Goal: Information Seeking & Learning: Stay updated

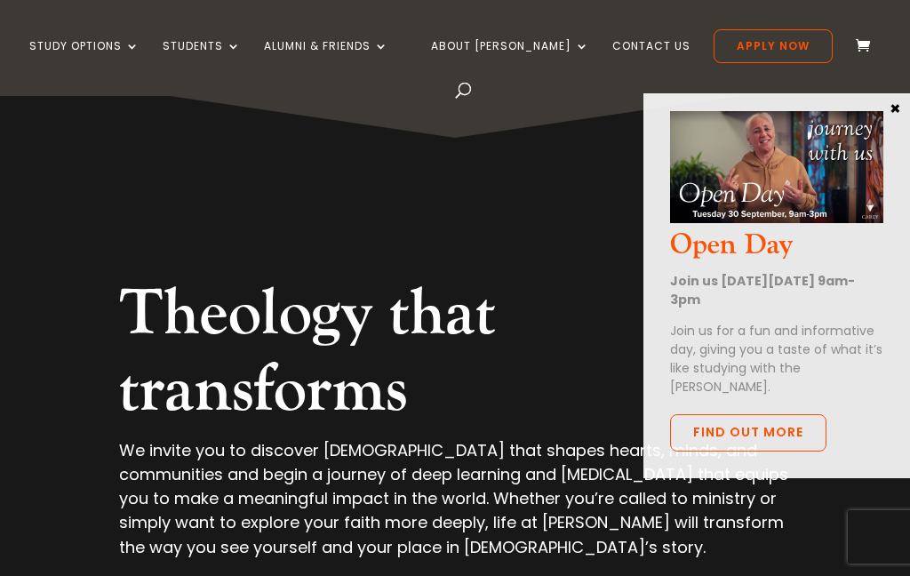
click at [892, 107] on button "×" at bounding box center [895, 107] width 18 height 16
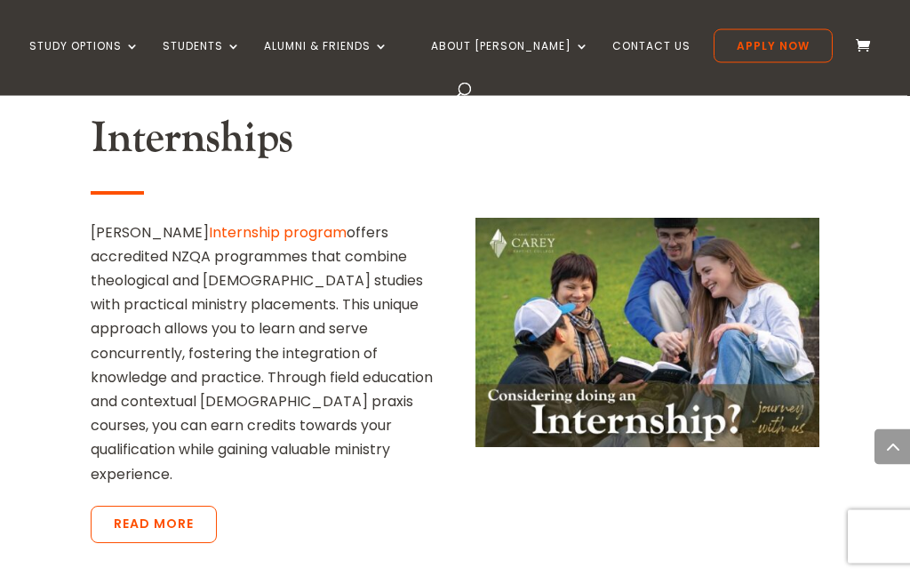
scroll to position [3605, 0]
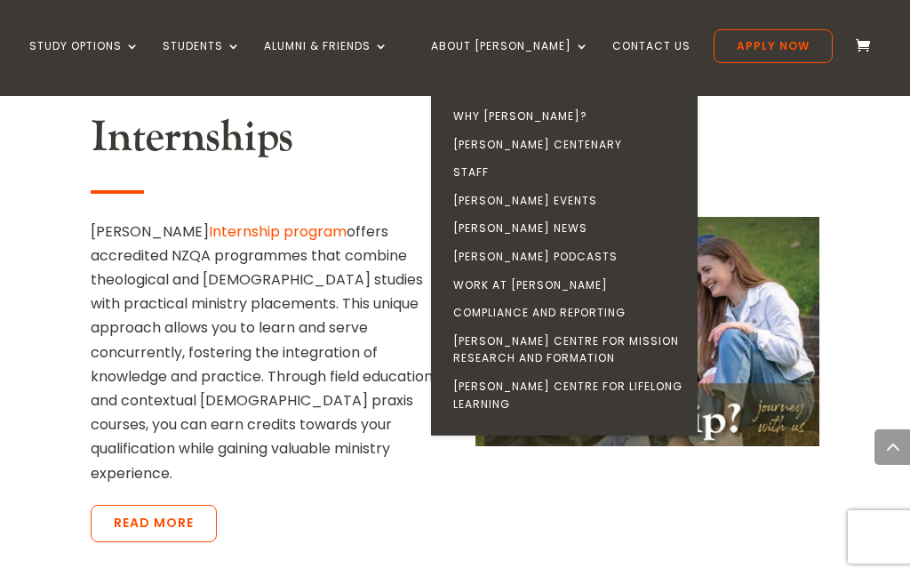
click at [509, 228] on link "[PERSON_NAME] News" at bounding box center [568, 228] width 266 height 28
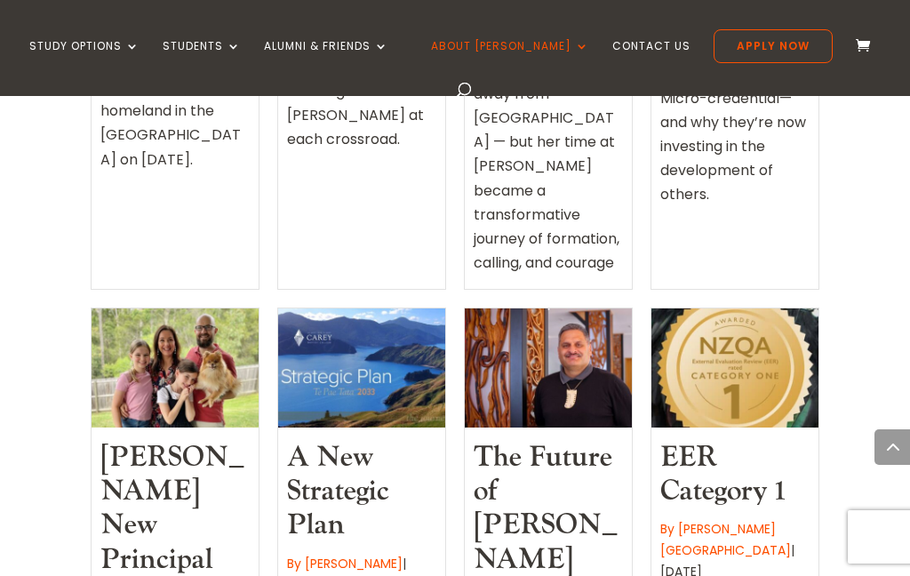
scroll to position [1434, 0]
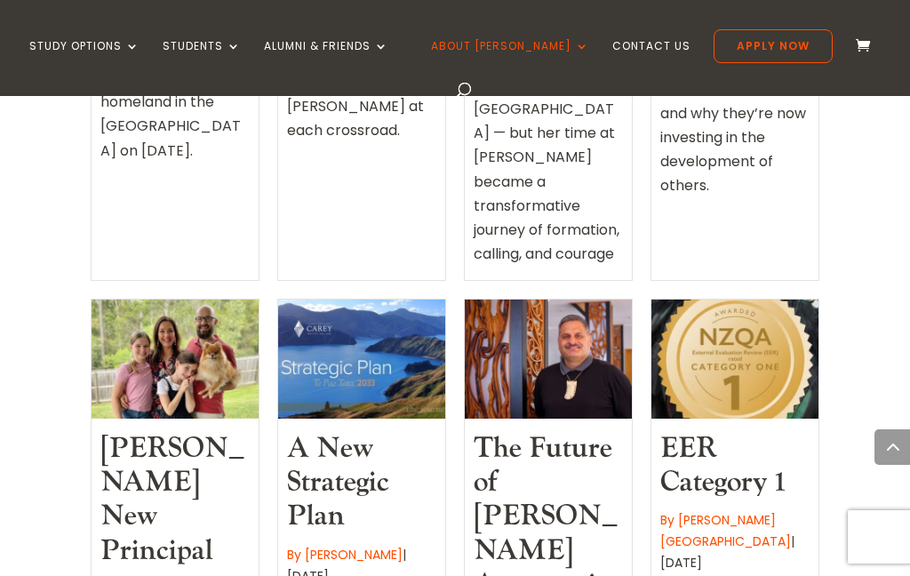
click at [184, 430] on link "Carey’s New Principal" at bounding box center [172, 499] width 144 height 139
click at [179, 299] on div at bounding box center [174, 358] width 167 height 118
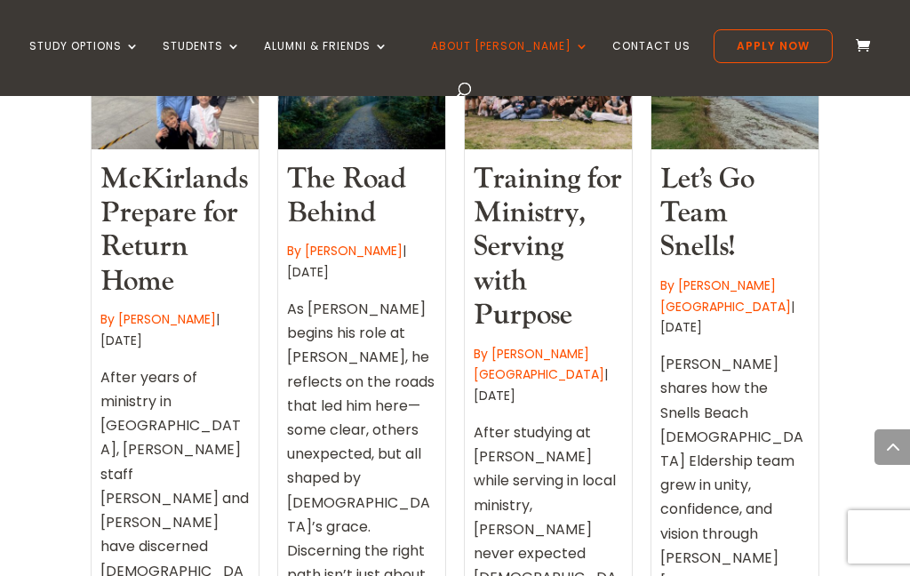
scroll to position [876, 0]
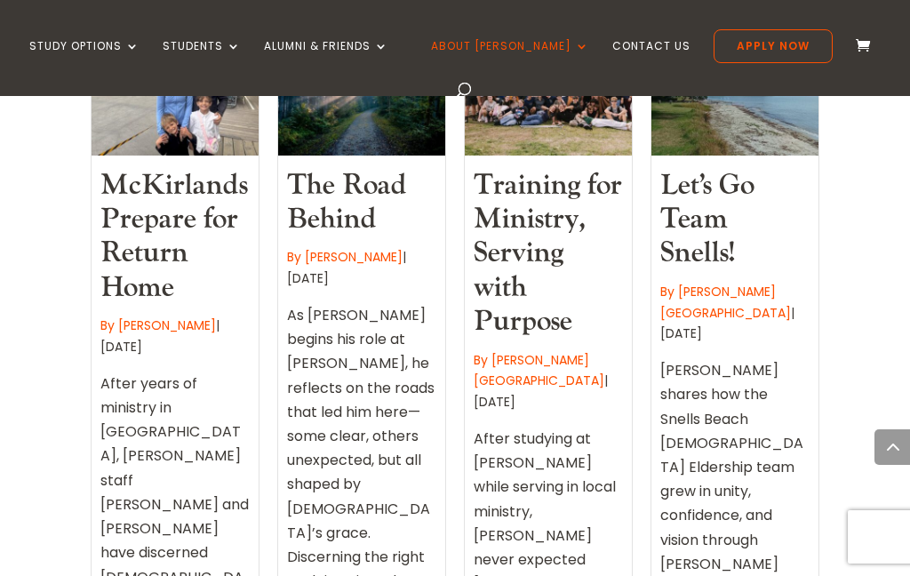
click at [144, 185] on link "McKirlands Prepare for Return Home" at bounding box center [173, 236] width 147 height 139
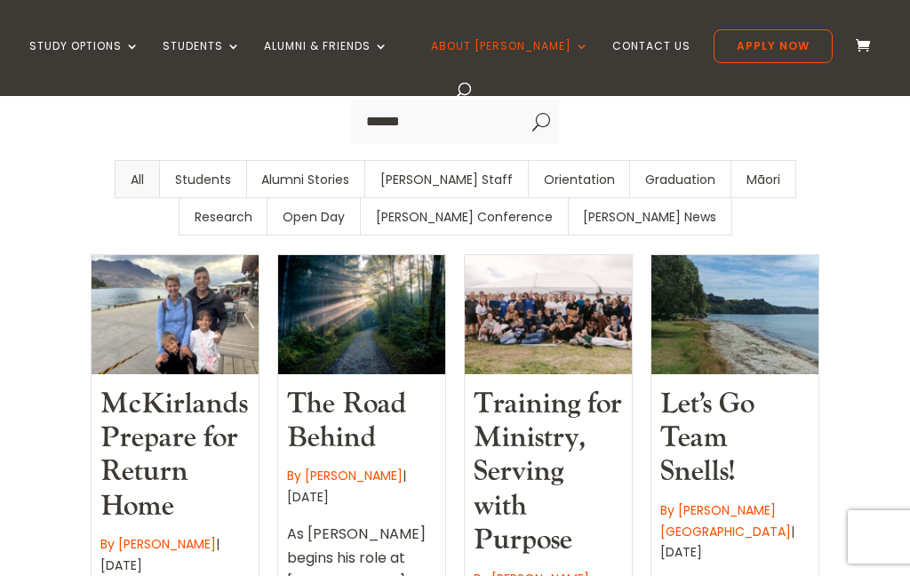
scroll to position [656, 0]
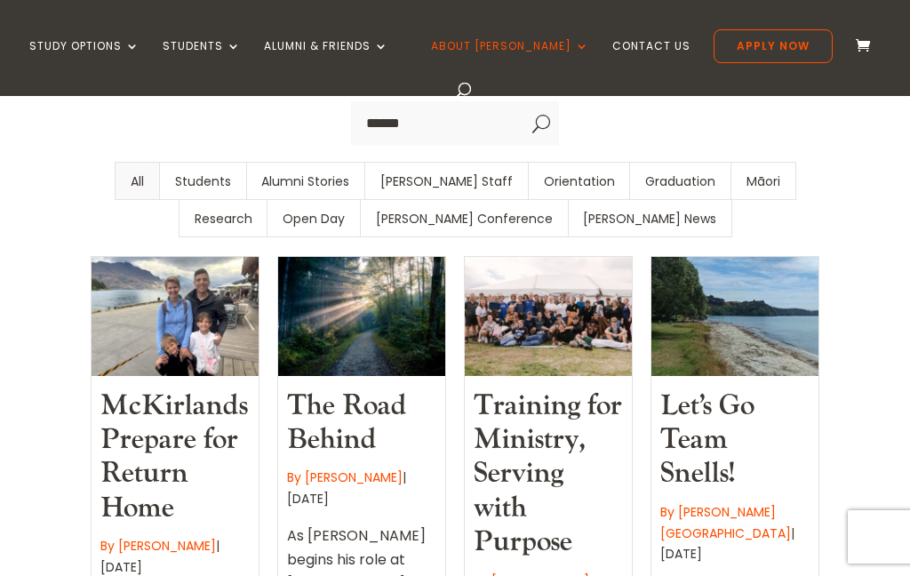
click at [343, 387] on link "The Road Behind" at bounding box center [347, 422] width 120 height 70
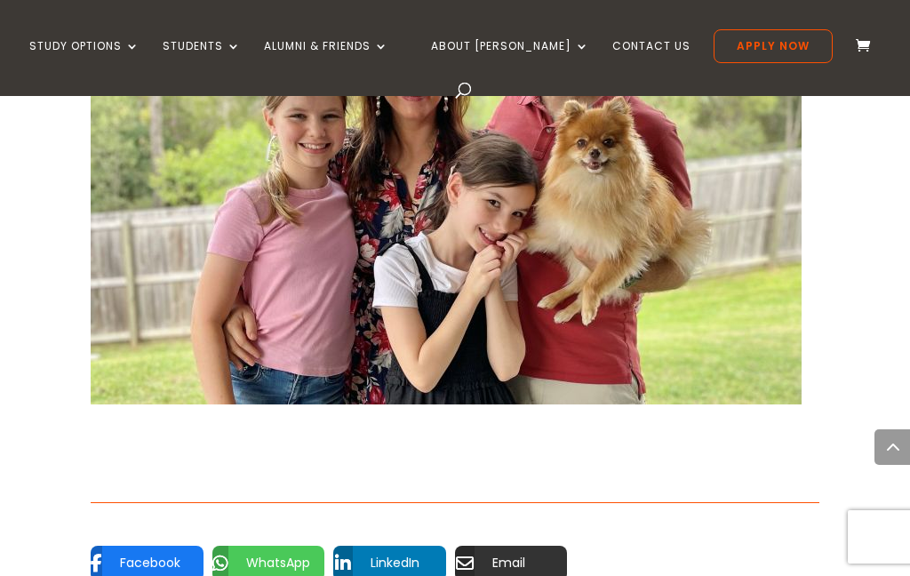
scroll to position [1475, 0]
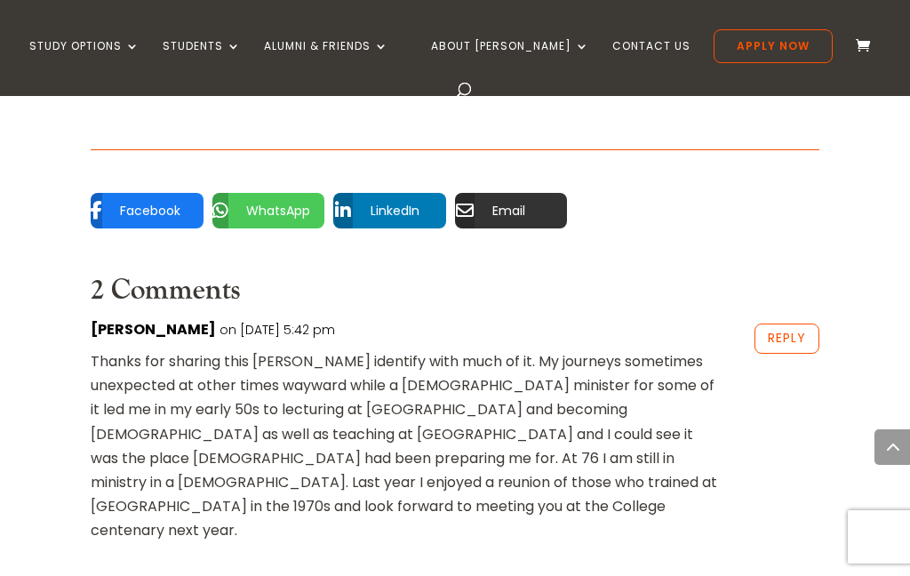
scroll to position [2226, 0]
